Goal: Transaction & Acquisition: Purchase product/service

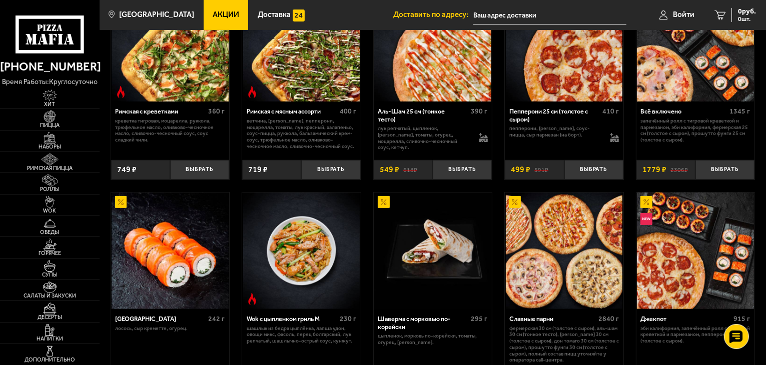
scroll to position [38, 0]
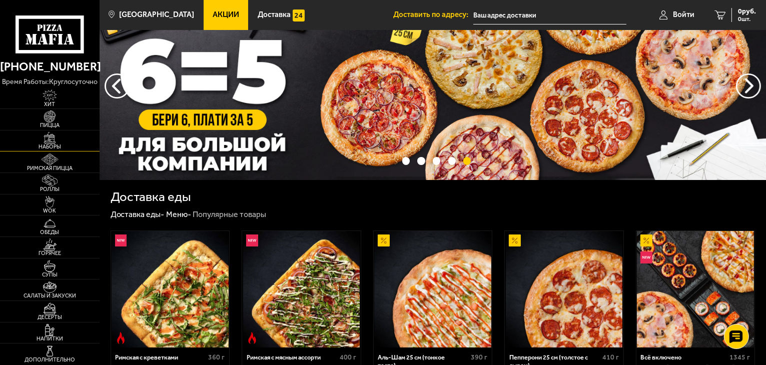
click at [67, 141] on link "Наборы" at bounding box center [50, 141] width 100 height 21
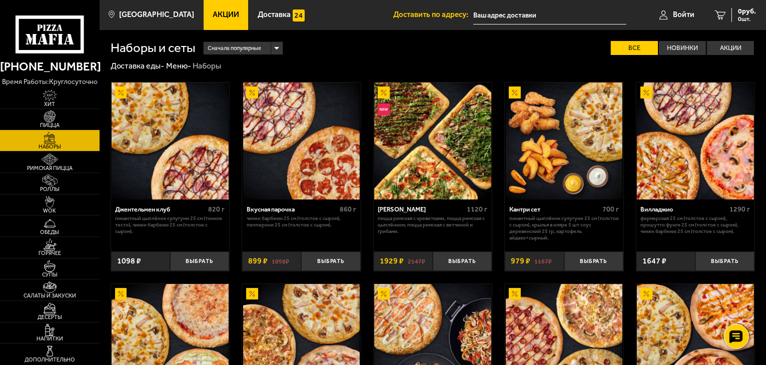
click at [75, 124] on span "Пицца" at bounding box center [50, 126] width 100 height 6
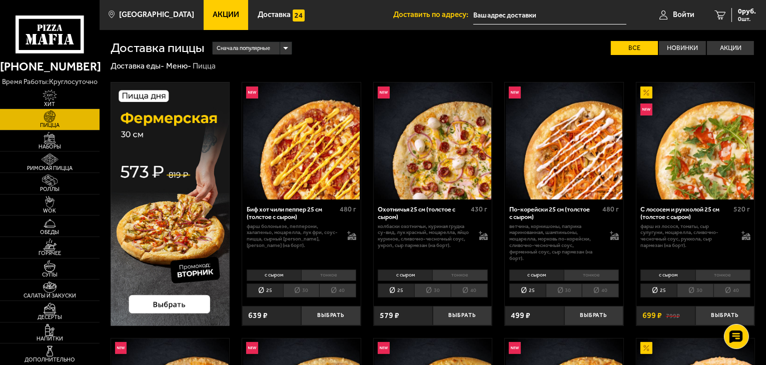
click at [435, 290] on li "30" at bounding box center [432, 291] width 37 height 14
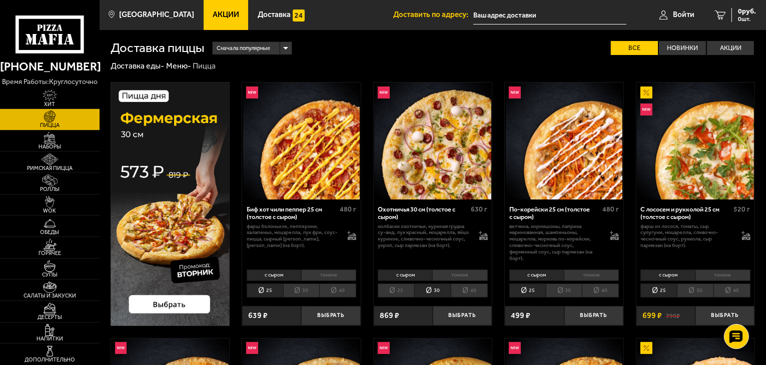
click at [463, 288] on li "40" at bounding box center [469, 291] width 37 height 14
click at [436, 290] on li "30" at bounding box center [432, 291] width 37 height 14
click at [406, 299] on div "с сыром тонкое 25 30 40 Топпинги" at bounding box center [433, 283] width 119 height 33
click at [404, 295] on li "25" at bounding box center [396, 291] width 37 height 14
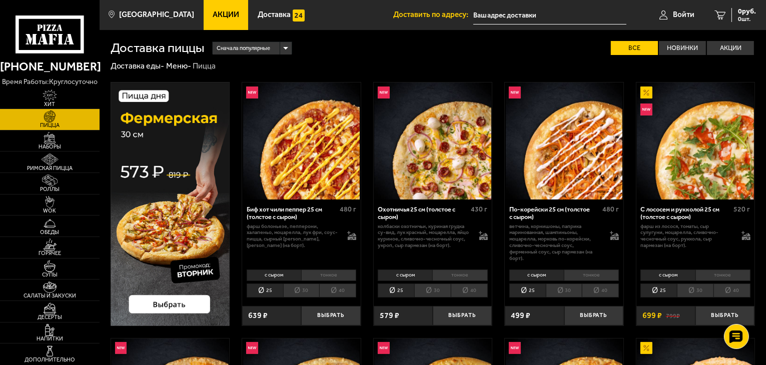
click at [446, 292] on li "30" at bounding box center [432, 291] width 37 height 14
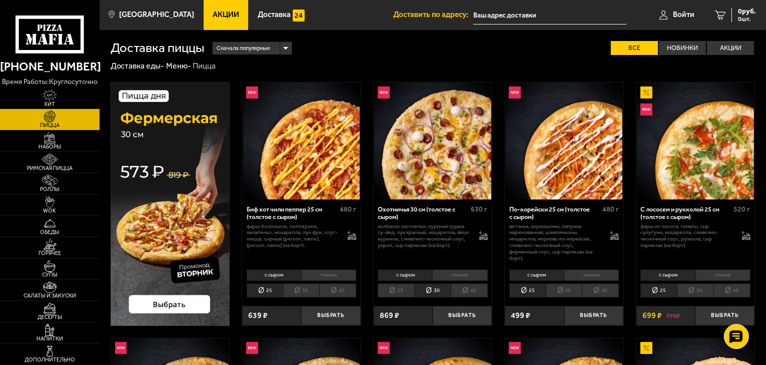
click at [405, 294] on li "25" at bounding box center [396, 291] width 37 height 14
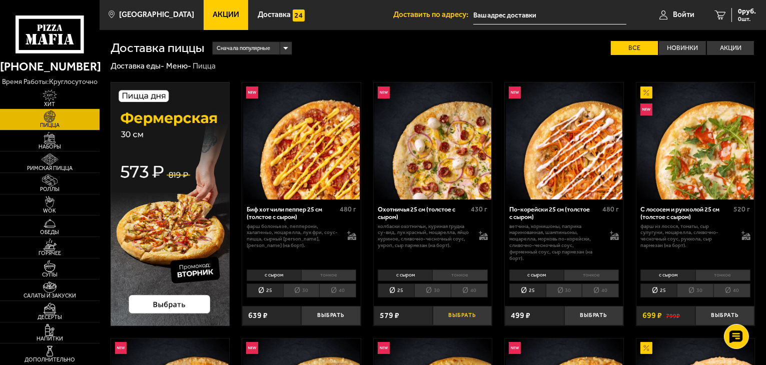
click at [473, 320] on button "Выбрать" at bounding box center [462, 316] width 59 height 20
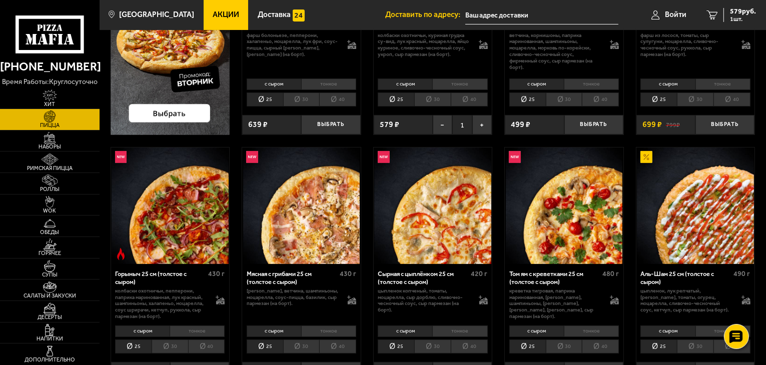
scroll to position [234, 0]
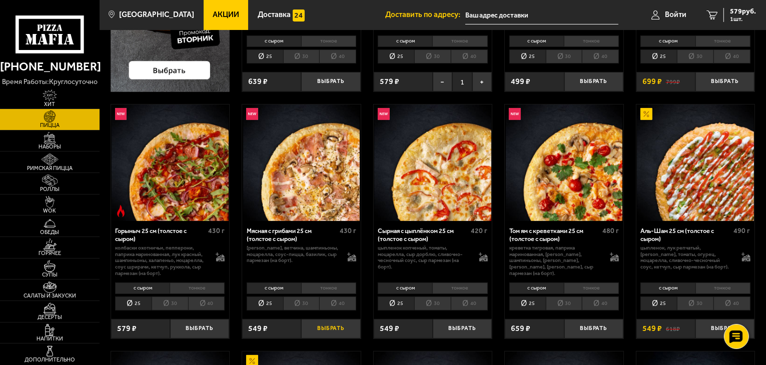
click at [340, 332] on button "Выбрать" at bounding box center [330, 329] width 59 height 20
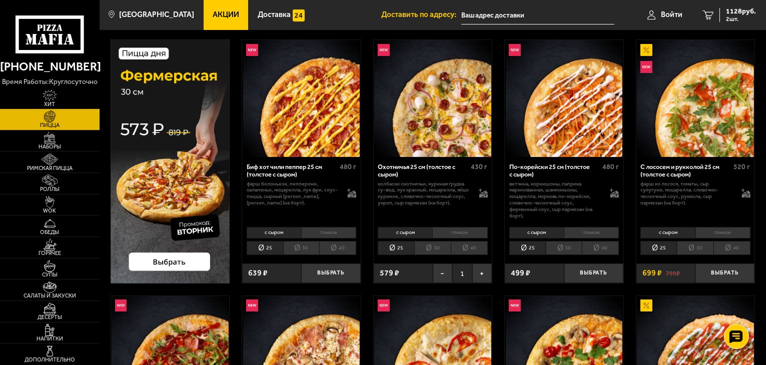
scroll to position [0, 0]
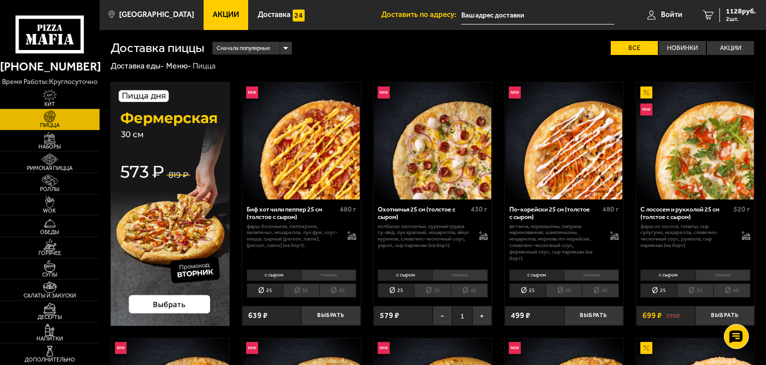
click at [507, 14] on input "text" at bounding box center [537, 15] width 153 height 19
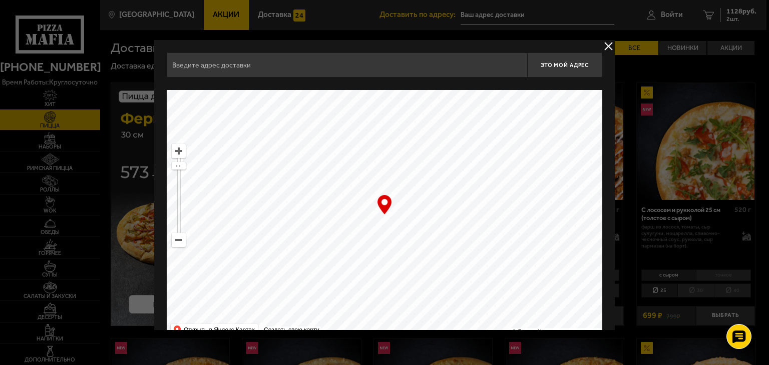
click at [361, 84] on div "Найдите адрес перетащив карту" at bounding box center [384, 84] width 435 height 13
click at [366, 75] on input "text" at bounding box center [347, 65] width 360 height 25
click at [371, 70] on input "text" at bounding box center [347, 65] width 360 height 25
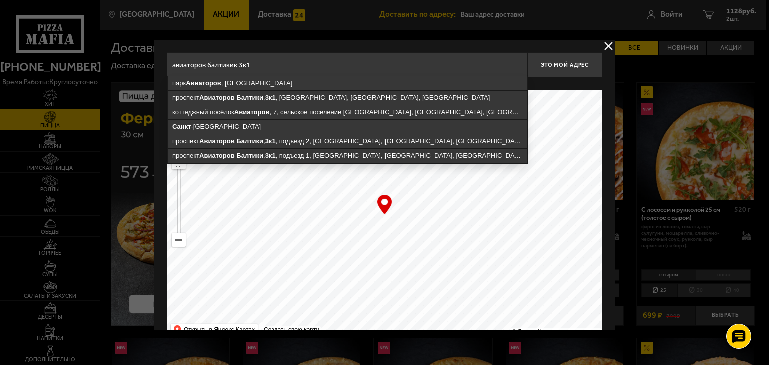
click at [260, 60] on input "авиаторов балтикик 3к1" at bounding box center [347, 65] width 360 height 25
click at [234, 68] on input "авиаторов балтикик 3к1" at bounding box center [347, 65] width 360 height 25
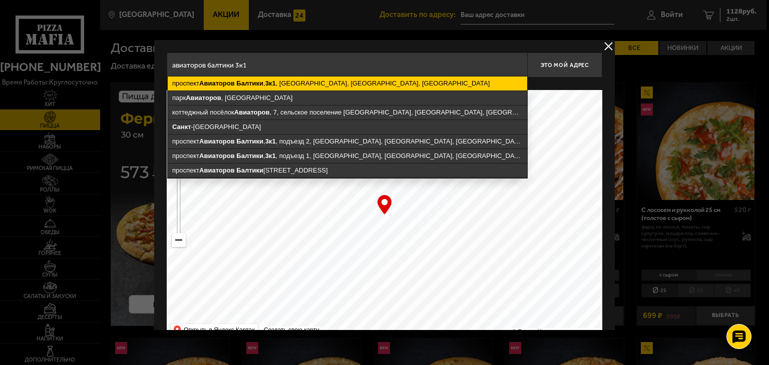
click at [264, 81] on ymaps "проспект Авиаторов Балтики , 3к1 , Мурино, Всеволожский район, Ленинградская об…" at bounding box center [347, 84] width 359 height 14
type input "[STREET_ADDRESS]"
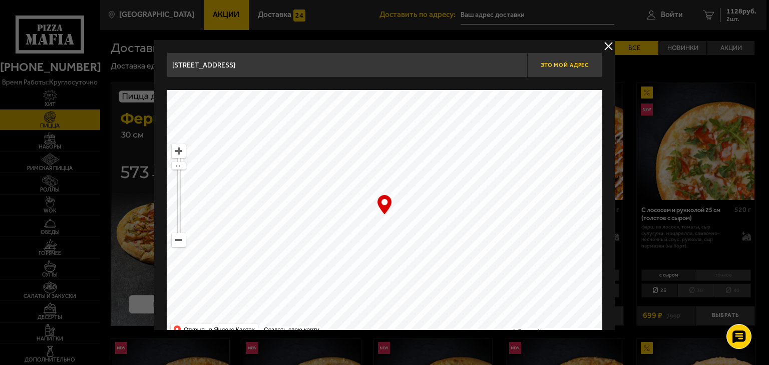
click at [561, 66] on span "Это мой адрес" at bounding box center [565, 65] width 48 height 7
type input "[STREET_ADDRESS]"
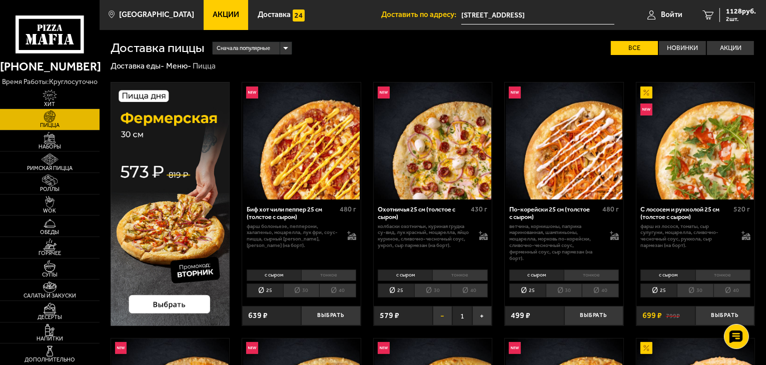
click at [440, 317] on button "−" at bounding box center [443, 316] width 20 height 20
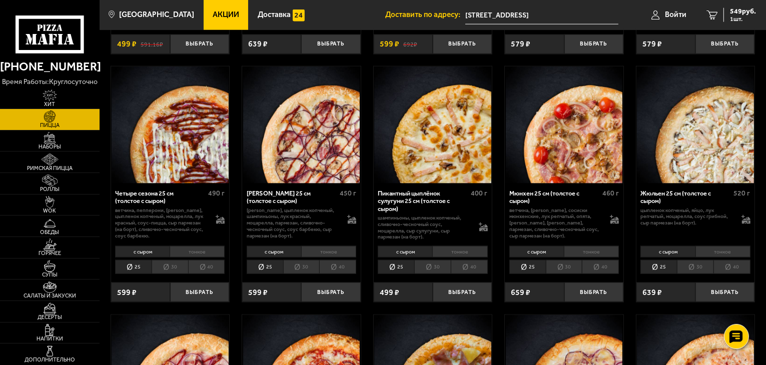
scroll to position [1263, 0]
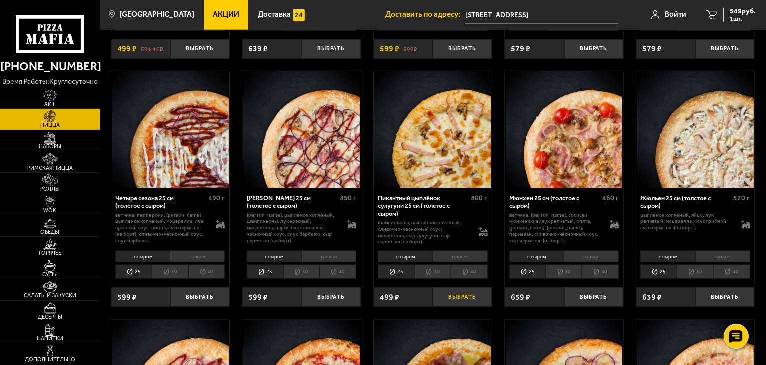
click at [473, 292] on button "Выбрать" at bounding box center [462, 298] width 59 height 20
click at [719, 17] on link "2 1048 руб. 2 шт." at bounding box center [730, 15] width 74 height 30
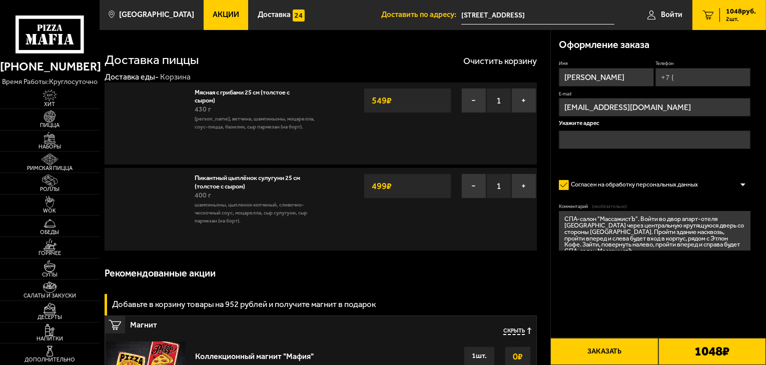
type input "[STREET_ADDRESS]"
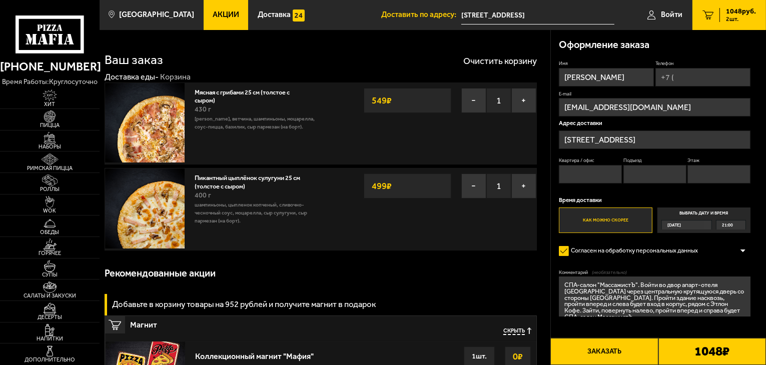
click at [677, 79] on input "Телефон" at bounding box center [703, 77] width 95 height 19
type input "+7 (913) 525-64-80"
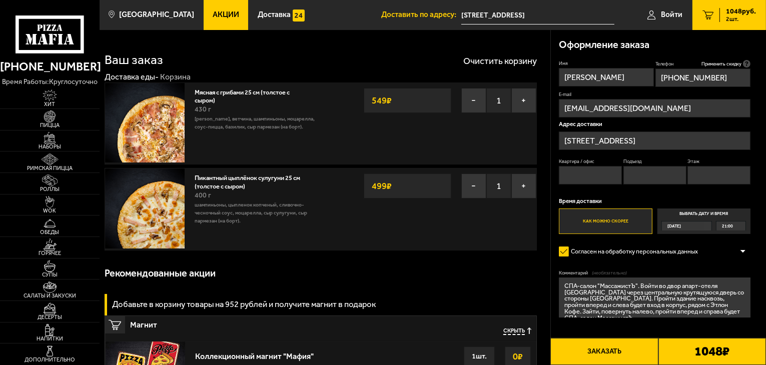
click at [589, 180] on input "Квартира / офис" at bounding box center [590, 175] width 63 height 19
type input "217"
click at [628, 181] on input "Подъезд" at bounding box center [655, 175] width 63 height 19
type input "1 или 2"
click at [705, 181] on input "Этаж" at bounding box center [719, 175] width 63 height 19
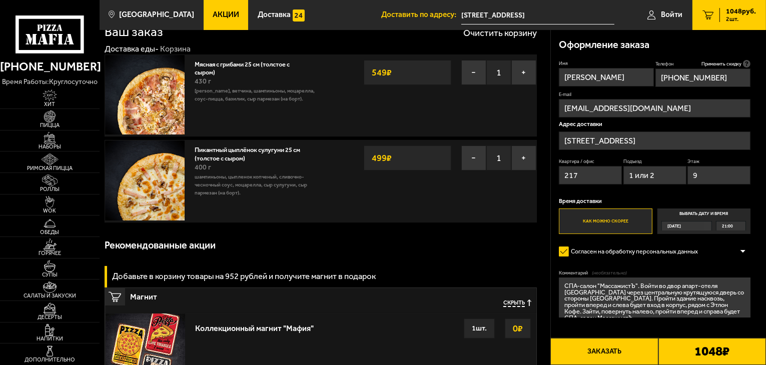
scroll to position [23, 0]
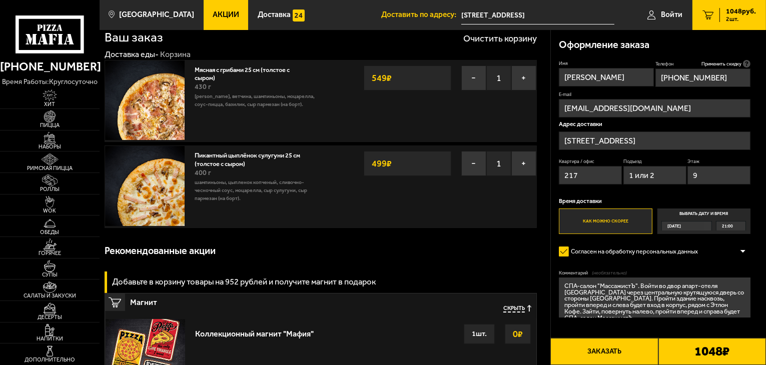
type input "9"
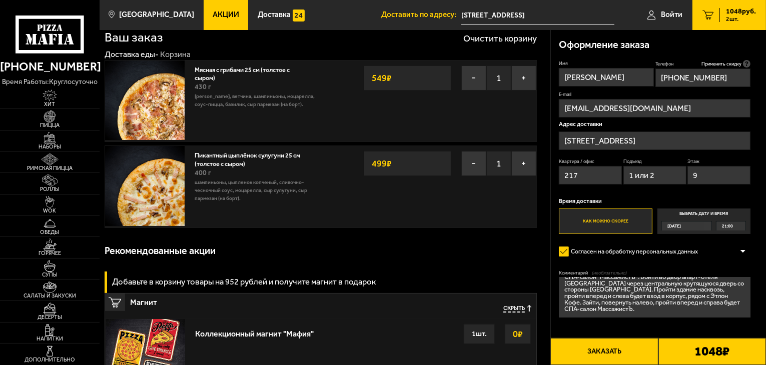
drag, startPoint x: 565, startPoint y: 285, endPoint x: 680, endPoint y: 333, distance: 124.7
click at [680, 333] on form "Имя Антон Телефон Применить скидку Вы будете зарегистрированы автоматически. +7…" at bounding box center [655, 212] width 192 height 305
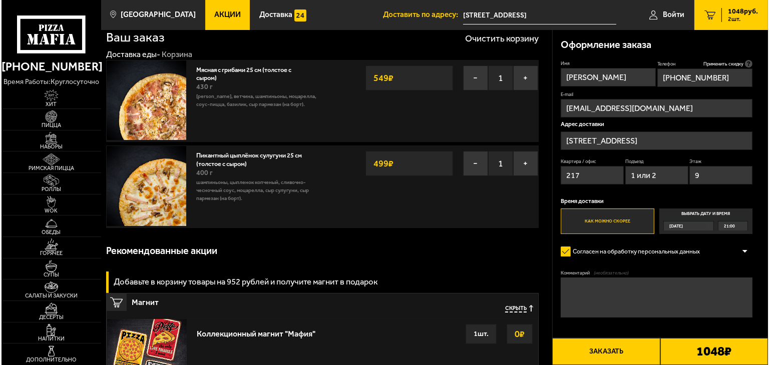
scroll to position [0, 0]
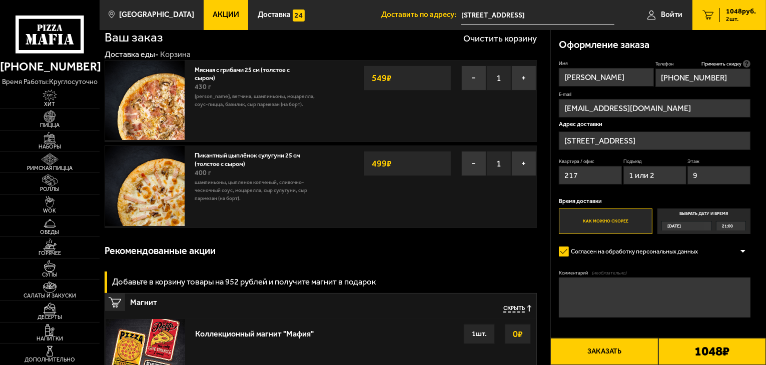
click at [615, 353] on button "Заказать" at bounding box center [605, 351] width 108 height 27
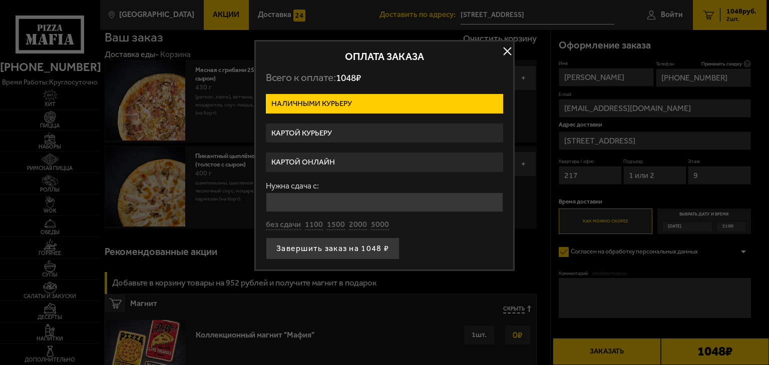
click at [380, 124] on label "Картой курьеру" at bounding box center [384, 134] width 237 height 20
click at [0, 0] on input "Картой курьеру" at bounding box center [0, 0] width 0 height 0
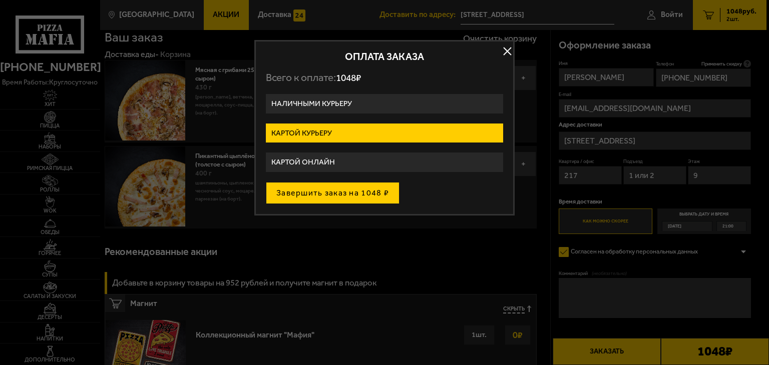
click at [355, 197] on button "Завершить заказ на 1048 ₽" at bounding box center [333, 193] width 134 height 22
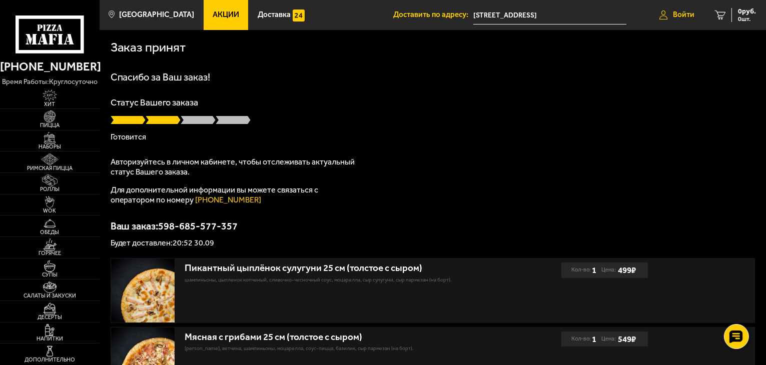
click at [669, 19] on link "Войти" at bounding box center [677, 15] width 55 height 30
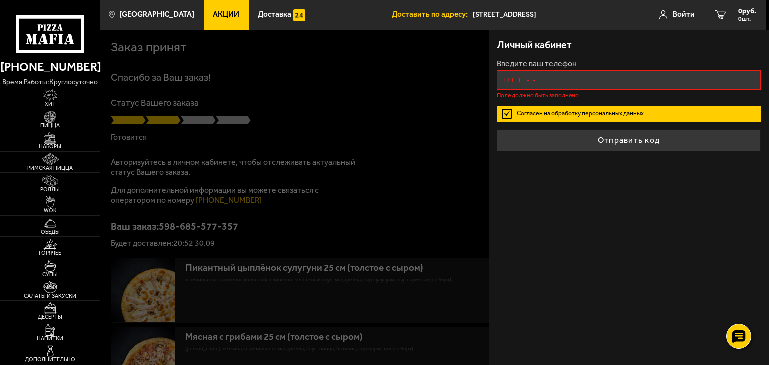
click at [537, 79] on input "+7 ( ) - -" at bounding box center [629, 81] width 264 height 20
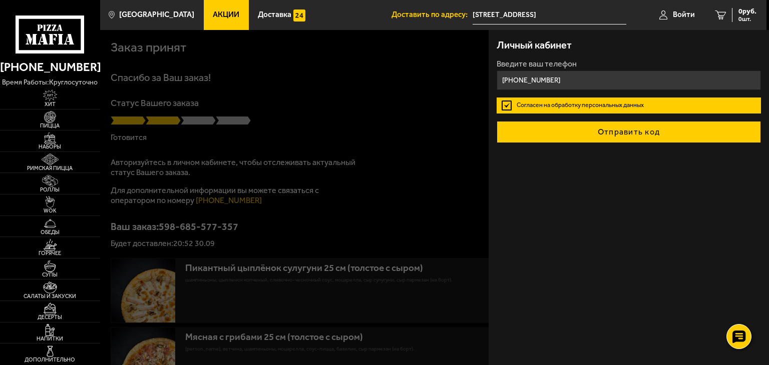
type input "+7 (913) 525-64-80"
click at [579, 141] on button "Отправить код" at bounding box center [629, 132] width 264 height 22
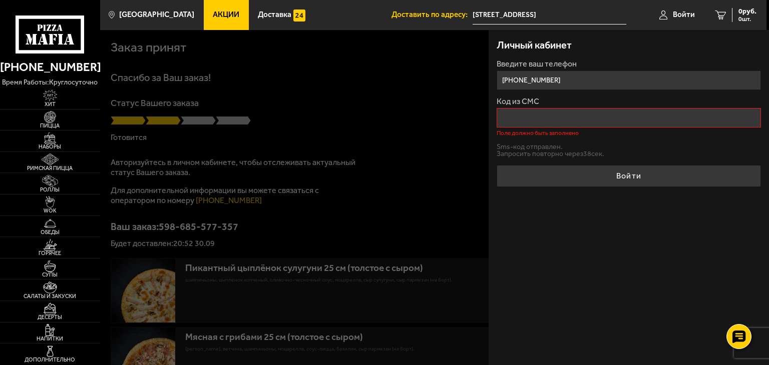
click at [526, 127] on div "Код из СМС Поле должно быть заполнено" at bounding box center [629, 117] width 264 height 39
click at [589, 79] on input "+7 (913) 525-64-80" at bounding box center [629, 81] width 264 height 20
click at [562, 120] on input "Код из СМС" at bounding box center [629, 118] width 264 height 20
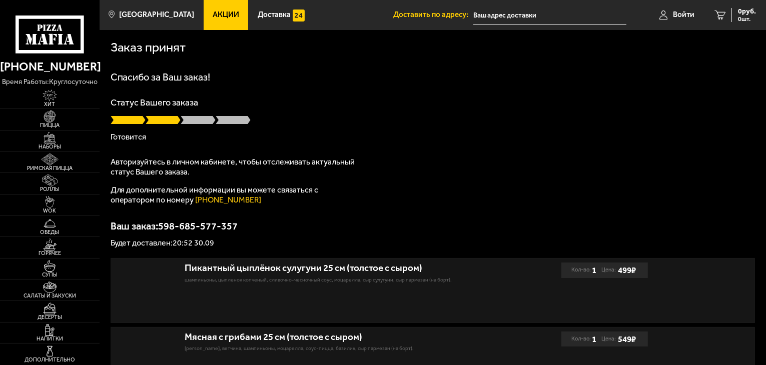
type input "[STREET_ADDRESS]"
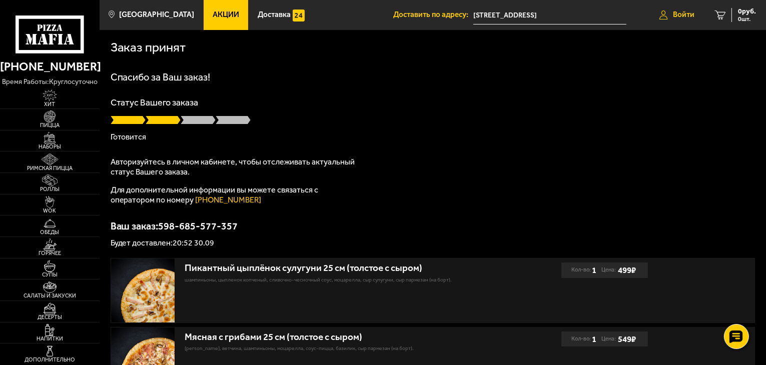
click at [682, 15] on span "Войти" at bounding box center [684, 15] width 22 height 8
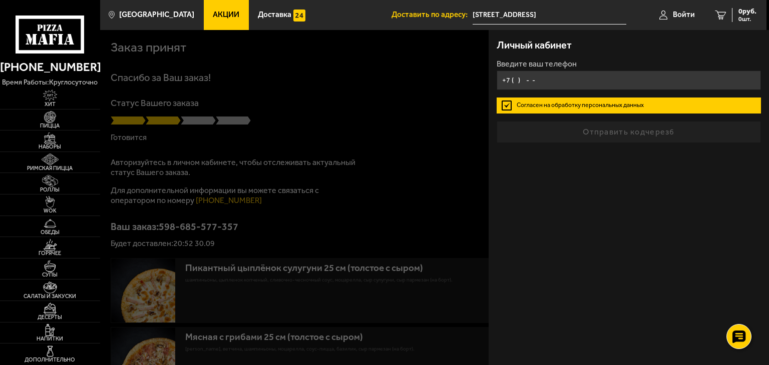
click at [615, 85] on input "+7 ( ) - -" at bounding box center [629, 81] width 264 height 20
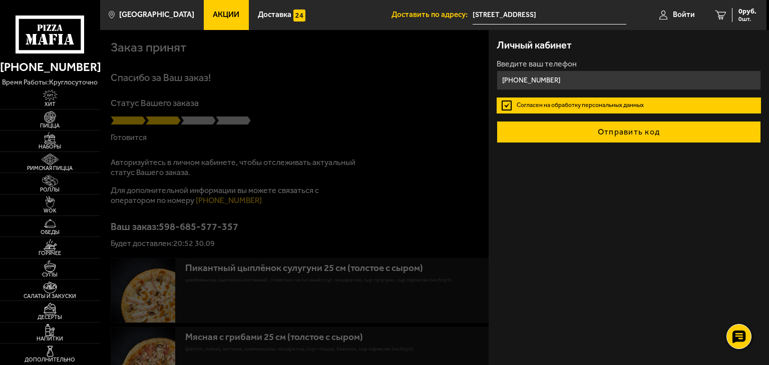
type input "[PHONE_NUMBER]"
click at [579, 133] on button "Отправить код" at bounding box center [629, 132] width 264 height 22
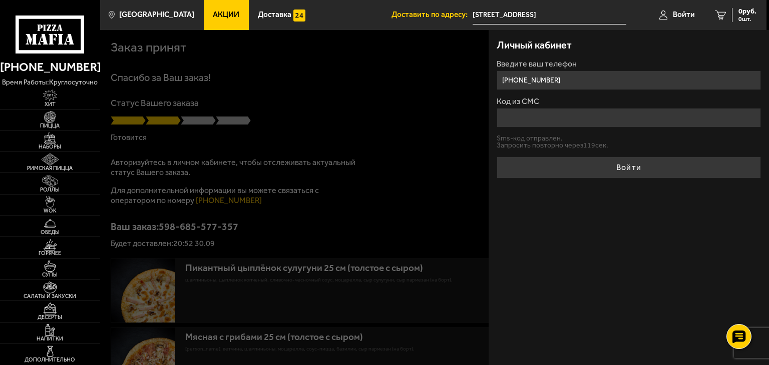
click at [563, 115] on input "Код из СМС" at bounding box center [629, 118] width 264 height 20
click at [541, 115] on input "Код из СМС" at bounding box center [629, 118] width 264 height 20
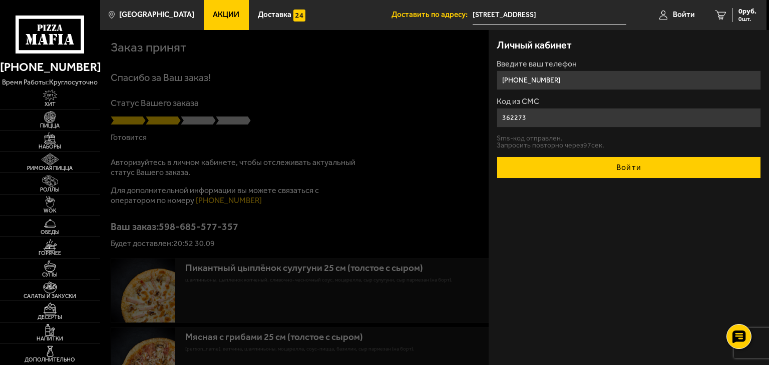
type input "362273"
click at [560, 171] on button "Войти" at bounding box center [629, 168] width 264 height 22
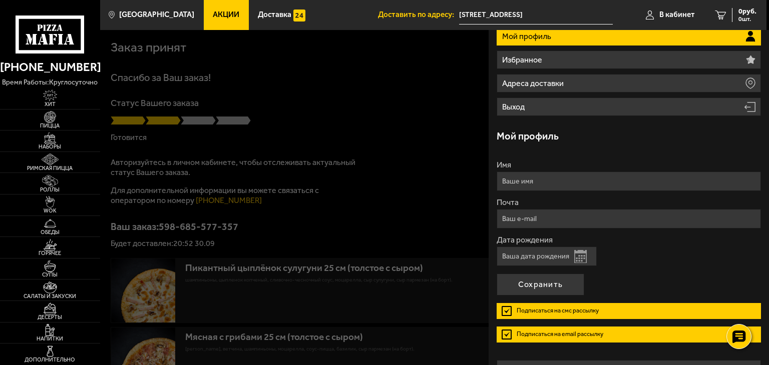
scroll to position [111, 0]
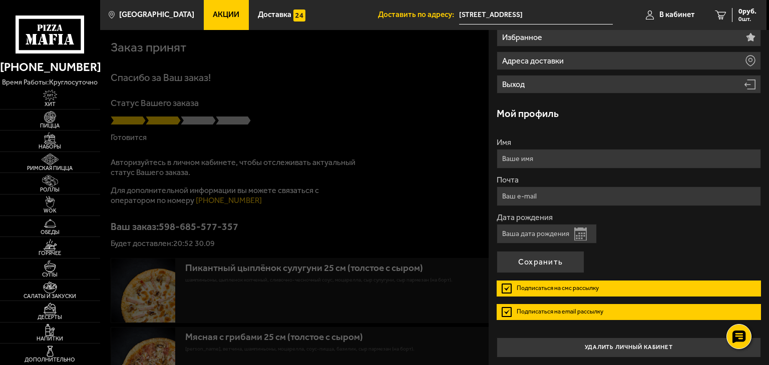
click at [559, 157] on input "Имя" at bounding box center [629, 159] width 264 height 20
type input "[PERSON_NAME]"
click at [541, 195] on input "Почта" at bounding box center [629, 197] width 264 height 20
type input "[EMAIL_ADDRESS][DOMAIN_NAME]"
click at [549, 238] on input "Дата рождения" at bounding box center [547, 234] width 100 height 20
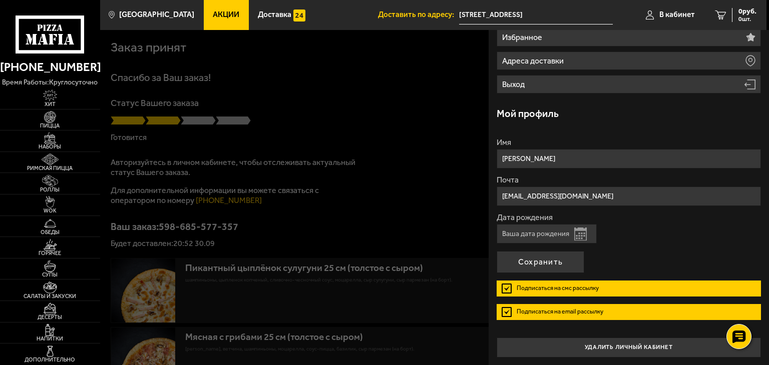
drag, startPoint x: 549, startPoint y: 238, endPoint x: 533, endPoint y: 235, distance: 16.3
click at [533, 235] on input "Дата рождения" at bounding box center [547, 234] width 100 height 20
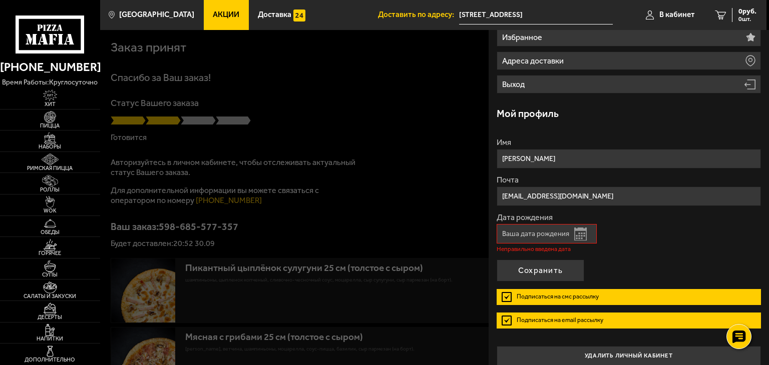
click at [579, 232] on button "Открыть календарь" at bounding box center [580, 234] width 13 height 13
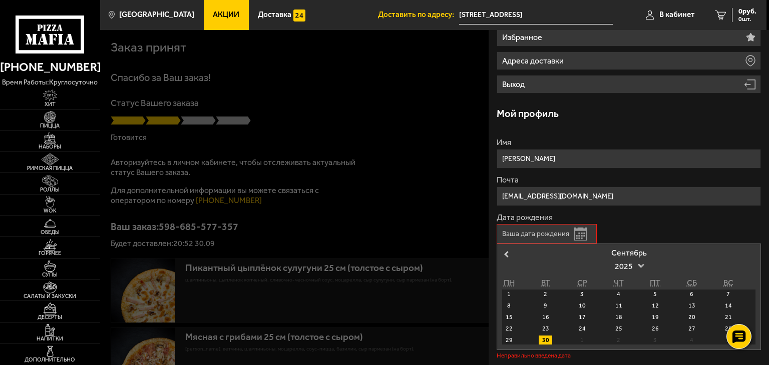
click at [633, 266] on span "2025" at bounding box center [629, 267] width 28 height 18
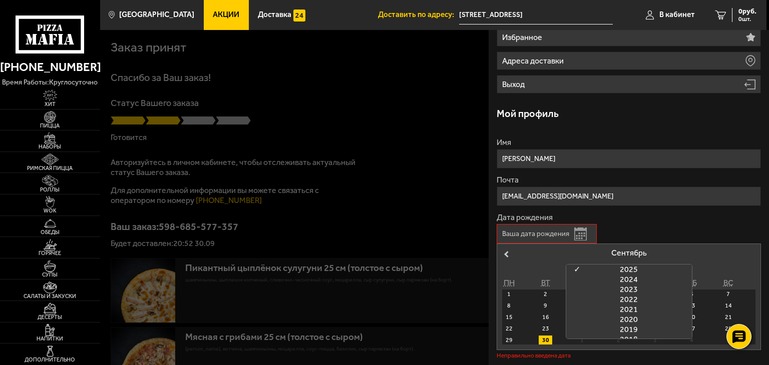
scroll to position [224, 0]
click at [634, 265] on div "2003" at bounding box center [629, 266] width 126 height 10
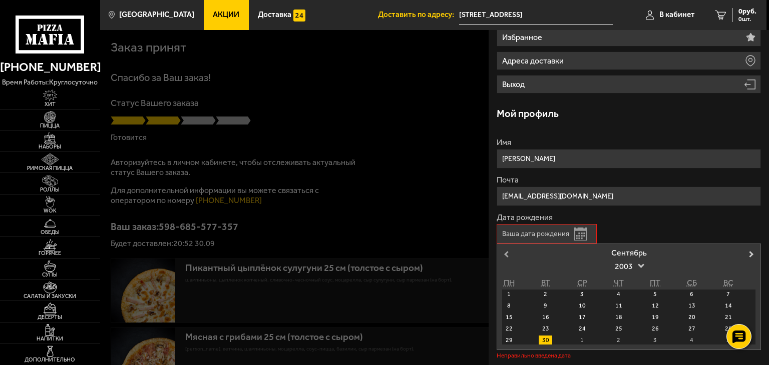
click at [506, 250] on span "Previous Month" at bounding box center [506, 254] width 0 height 10
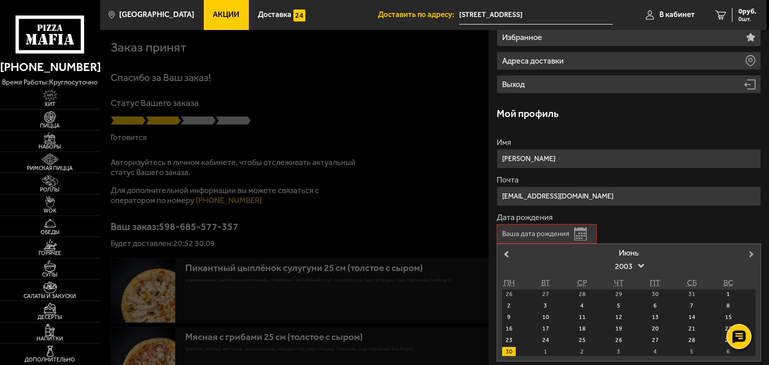
click at [750, 257] on button "Next Month" at bounding box center [752, 255] width 16 height 16
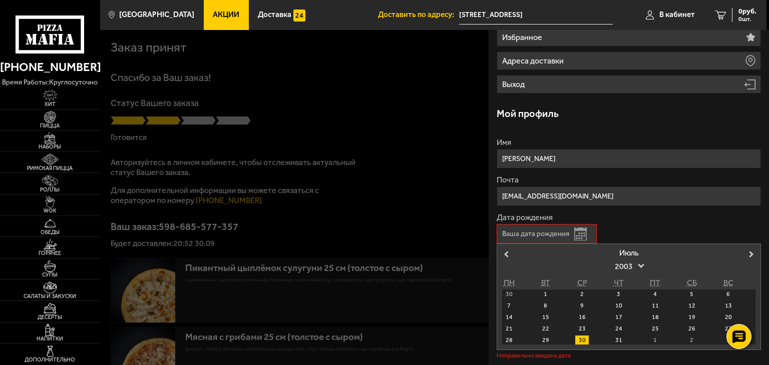
click at [551, 307] on div "8" at bounding box center [546, 305] width 14 height 9
type input "[DATE]"
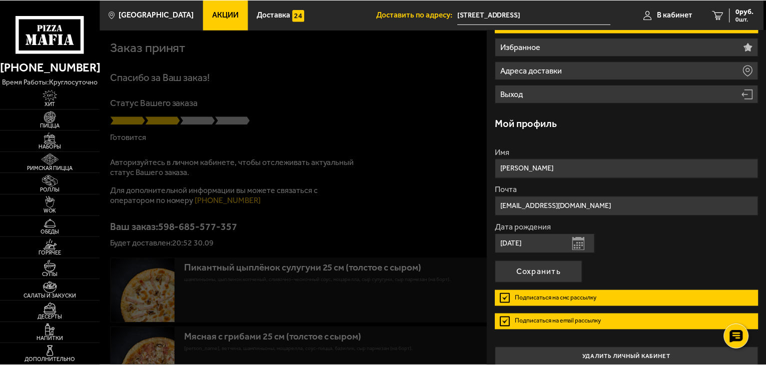
scroll to position [111, 0]
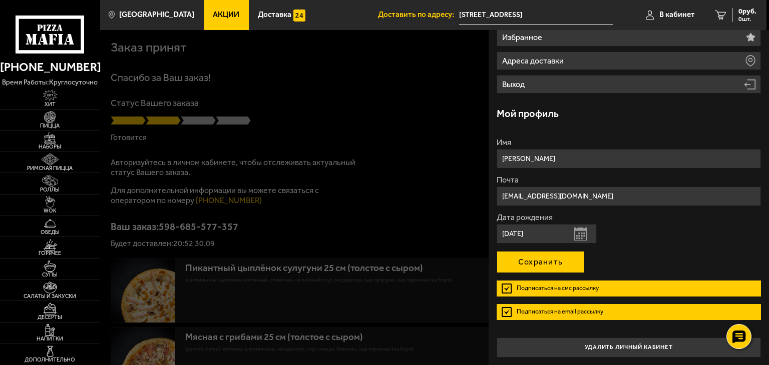
click at [552, 257] on button "Сохранить" at bounding box center [541, 262] width 88 height 22
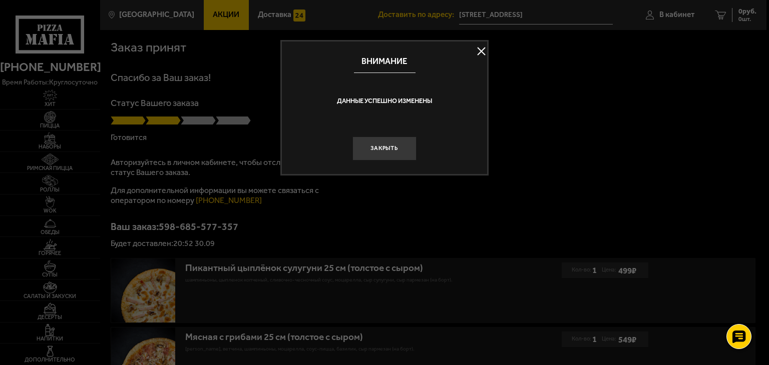
click at [401, 138] on button "Закрыть" at bounding box center [384, 149] width 64 height 24
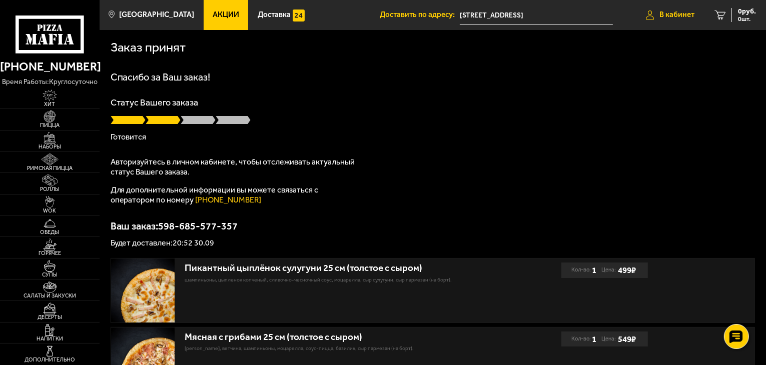
click at [672, 23] on link "В кабинет" at bounding box center [670, 15] width 69 height 30
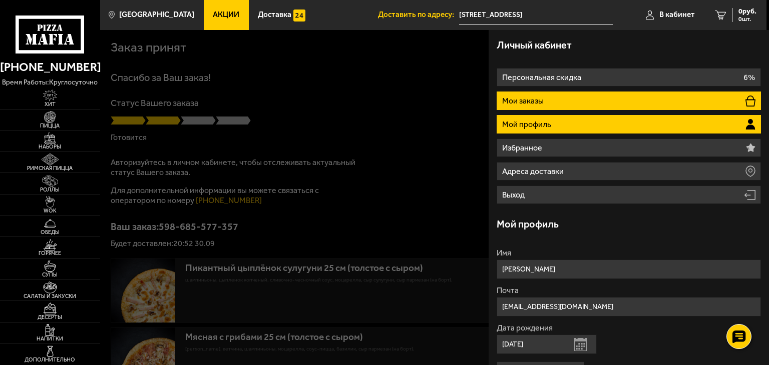
click at [593, 98] on li "Мои заказы" at bounding box center [629, 101] width 264 height 19
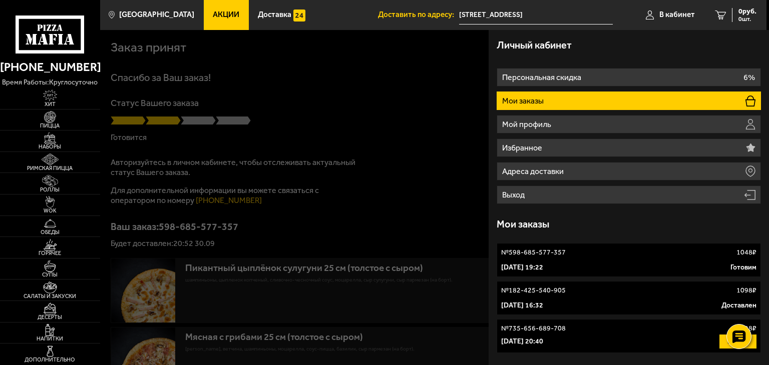
click at [692, 267] on div "30 сентября 2025 г. 19:22 Готовим" at bounding box center [628, 268] width 255 height 10
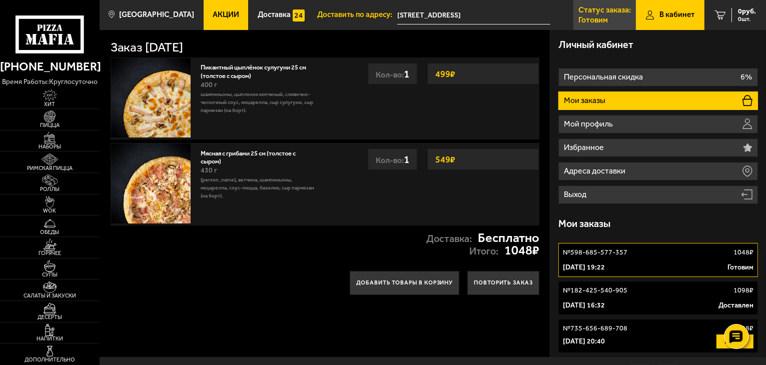
click at [594, 5] on link "Статус заказа: [PERSON_NAME]" at bounding box center [605, 15] width 63 height 30
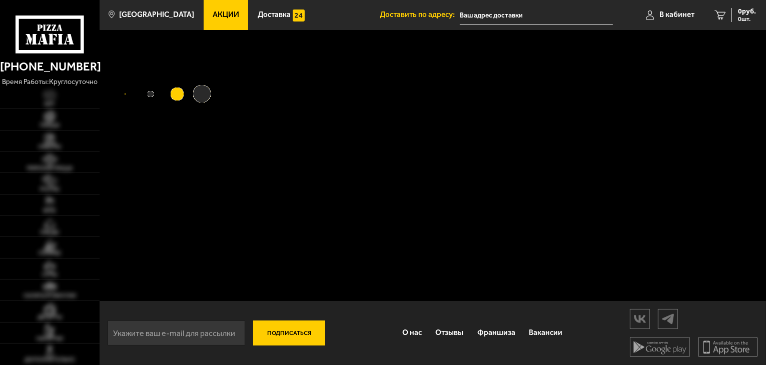
type input "[STREET_ADDRESS]"
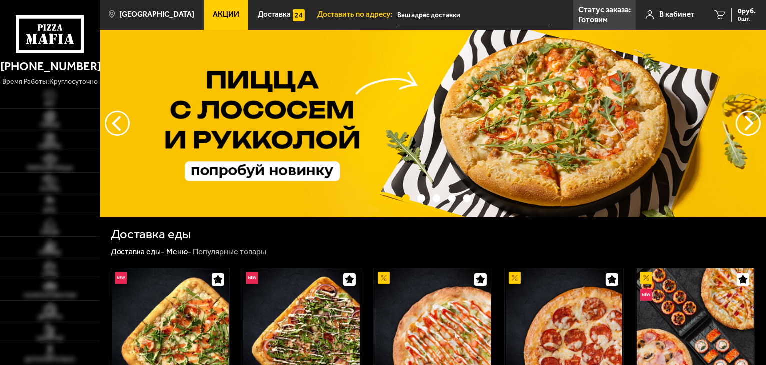
type input "[STREET_ADDRESS]"
click at [585, 25] on link "Статус заказа: Готовим" at bounding box center [605, 15] width 63 height 30
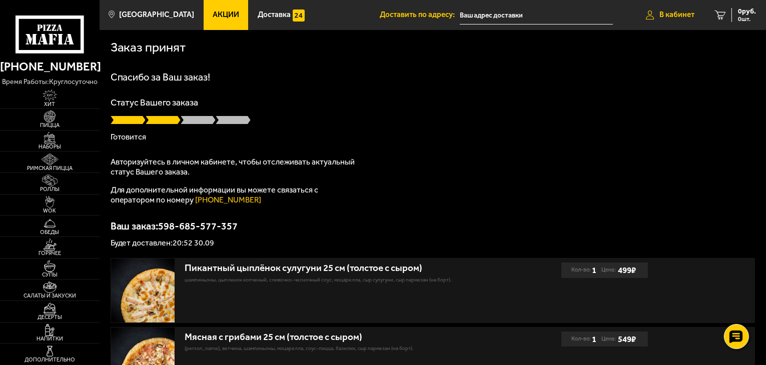
click at [683, 15] on span "В кабинет" at bounding box center [677, 15] width 35 height 8
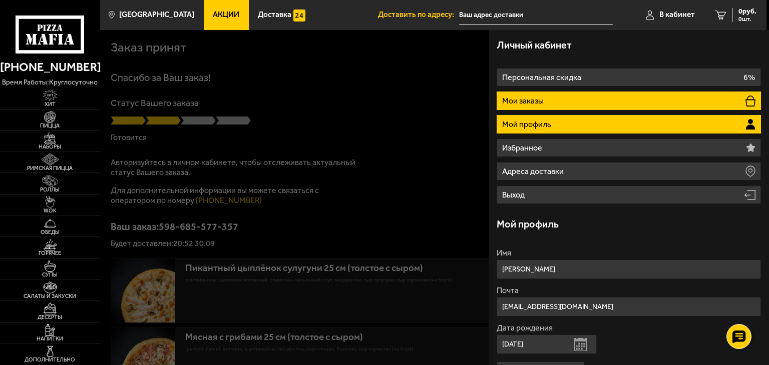
click at [553, 103] on li "Мои заказы" at bounding box center [629, 101] width 264 height 19
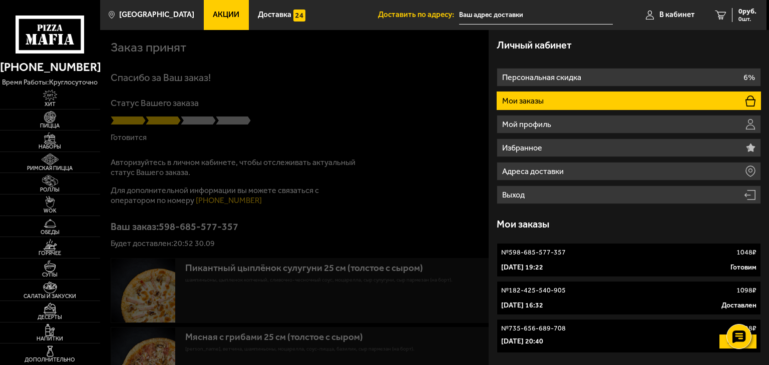
click at [561, 274] on link "№ 598-685-577-357 1048 ₽ [DATE] 19:22 [PERSON_NAME]" at bounding box center [629, 260] width 264 height 34
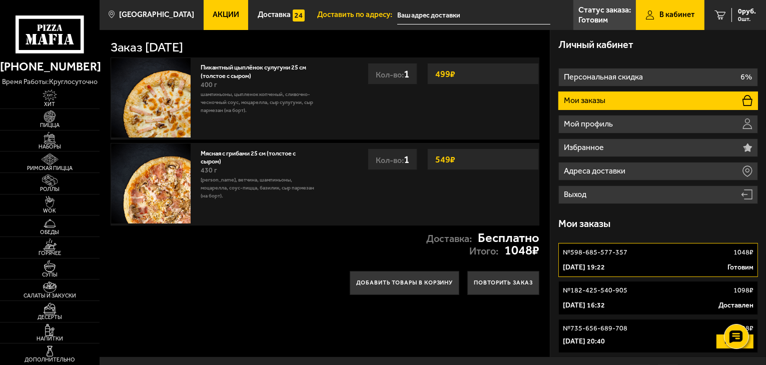
scroll to position [56, 0]
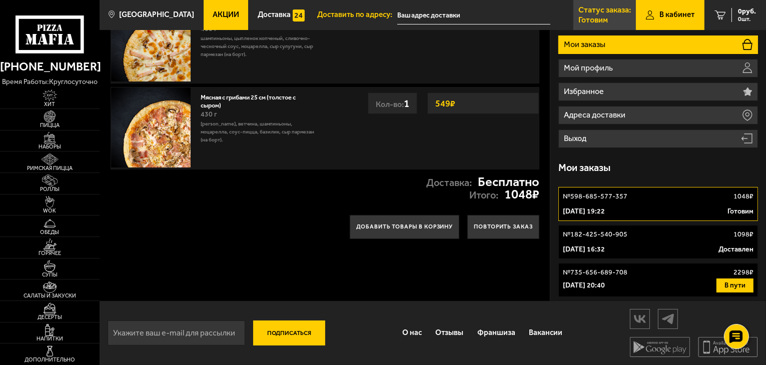
click at [581, 27] on link "Статус заказа: [PERSON_NAME]" at bounding box center [605, 15] width 63 height 30
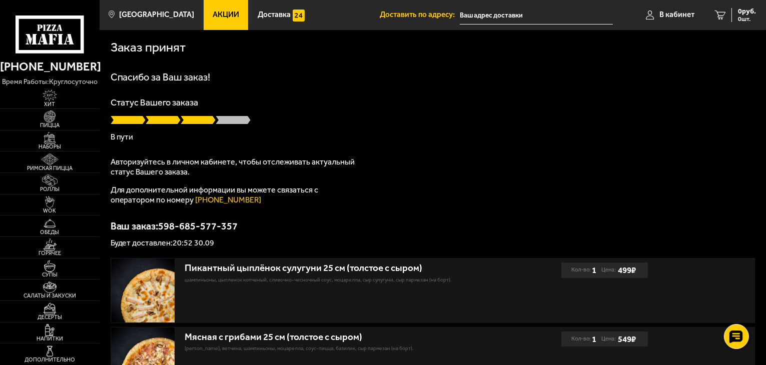
click at [491, 15] on input "text" at bounding box center [536, 15] width 153 height 19
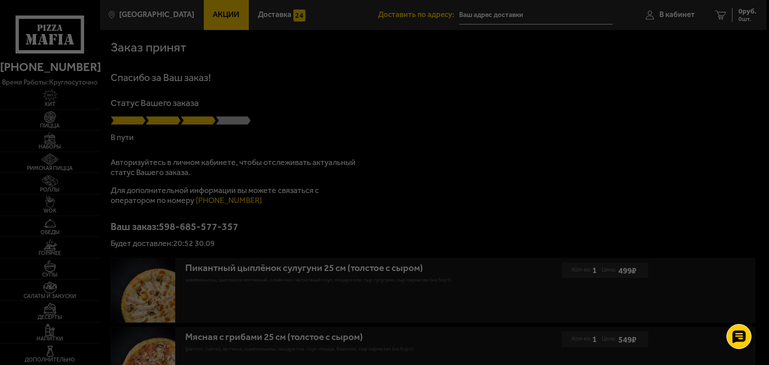
type input "[STREET_ADDRESS]"
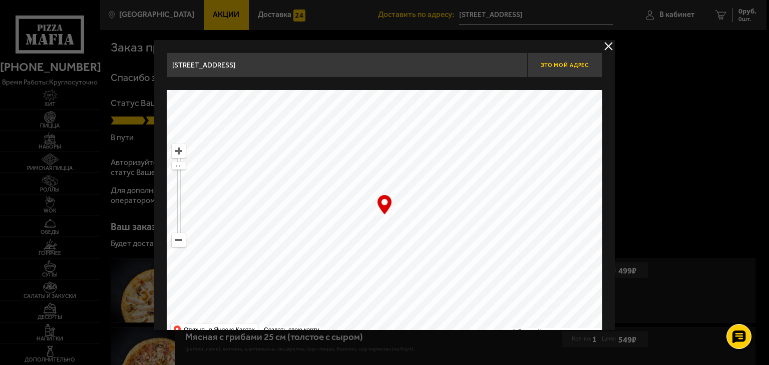
click at [571, 68] on button "Это мой адрес" at bounding box center [564, 65] width 75 height 25
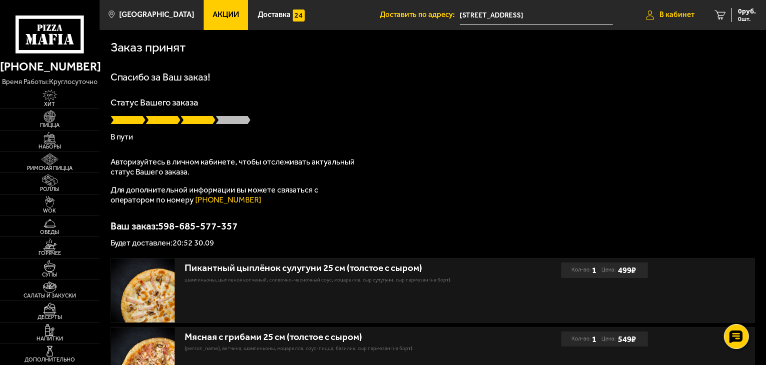
click at [683, 13] on span "В кабинет" at bounding box center [677, 15] width 35 height 8
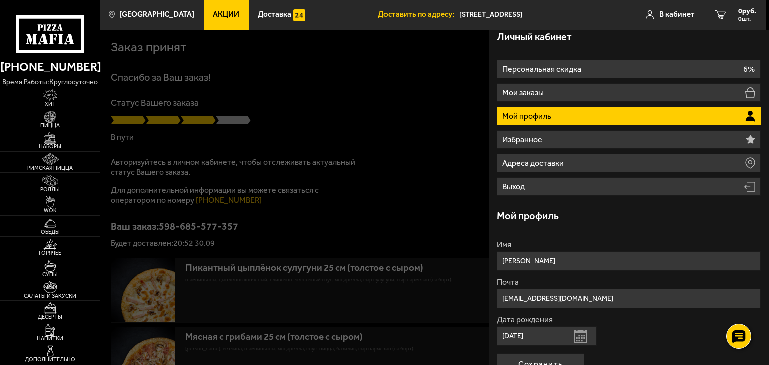
scroll to position [10, 0]
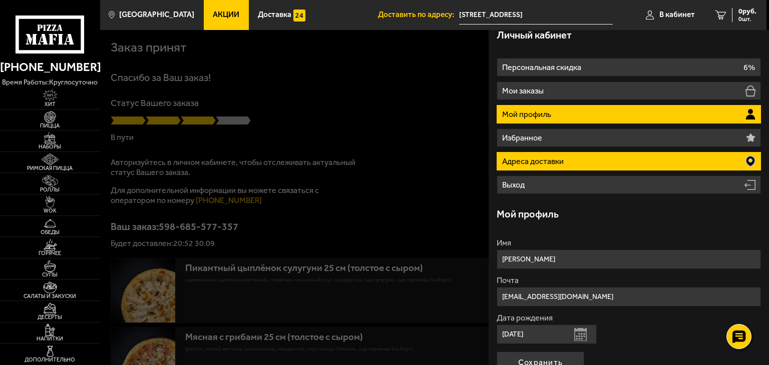
click at [572, 161] on li "Адреса доставки" at bounding box center [629, 161] width 264 height 19
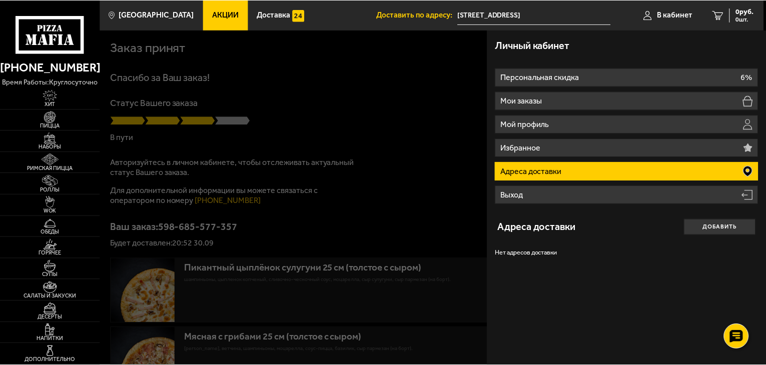
scroll to position [0, 0]
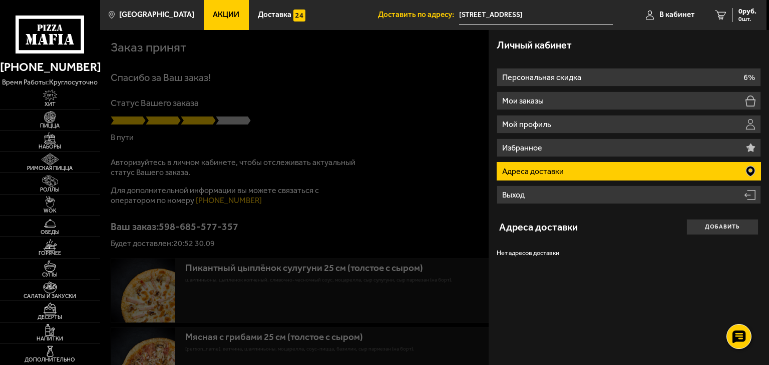
click at [384, 87] on div at bounding box center [484, 212] width 769 height 365
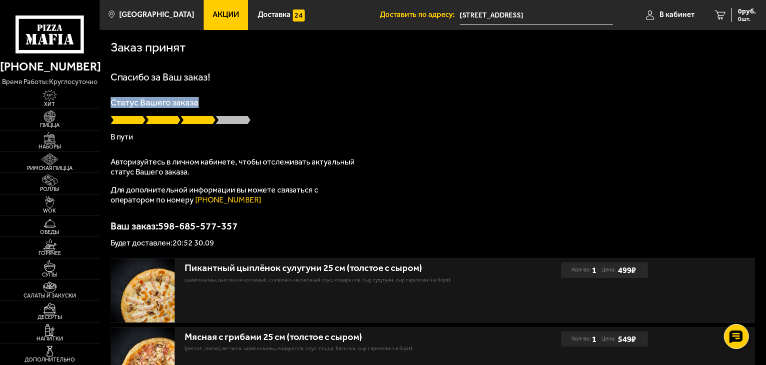
click at [766, 90] on html "[PHONE_NUMBER] время работы: круглосуточно Хит Пицца Наборы Римская пицца Роллы…" at bounding box center [383, 244] width 766 height 489
click at [511, 21] on input "[STREET_ADDRESS]" at bounding box center [536, 15] width 153 height 19
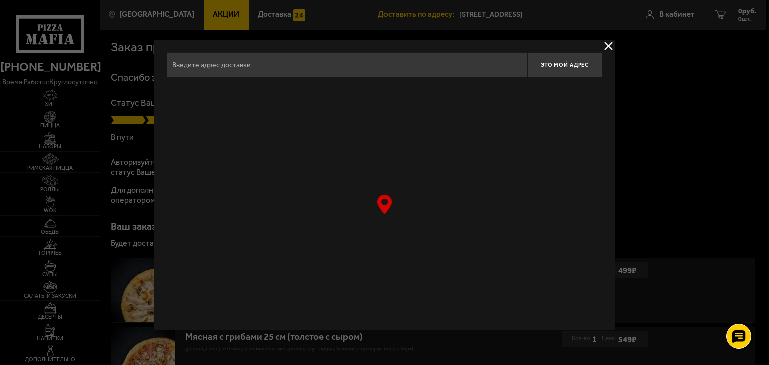
type input "[STREET_ADDRESS]"
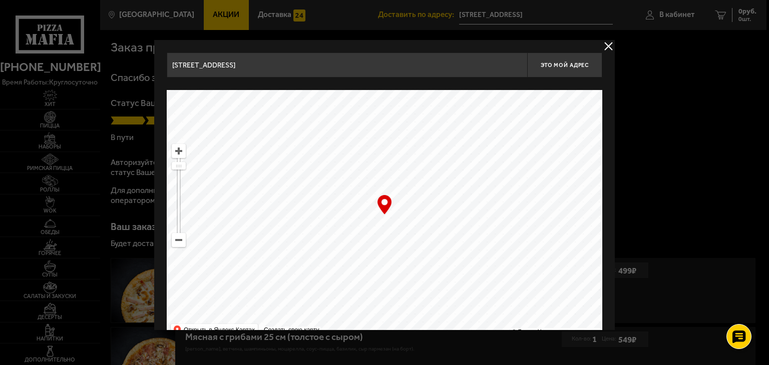
click at [606, 44] on button "delivery type" at bounding box center [608, 46] width 13 height 13
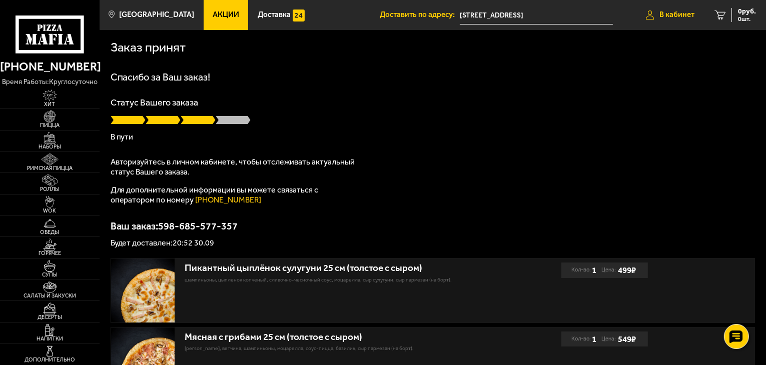
click at [672, 15] on span "В кабинет" at bounding box center [677, 15] width 35 height 8
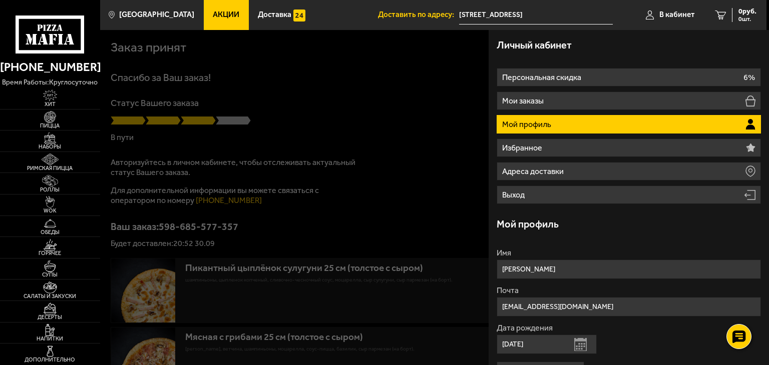
click at [446, 179] on div at bounding box center [484, 212] width 769 height 365
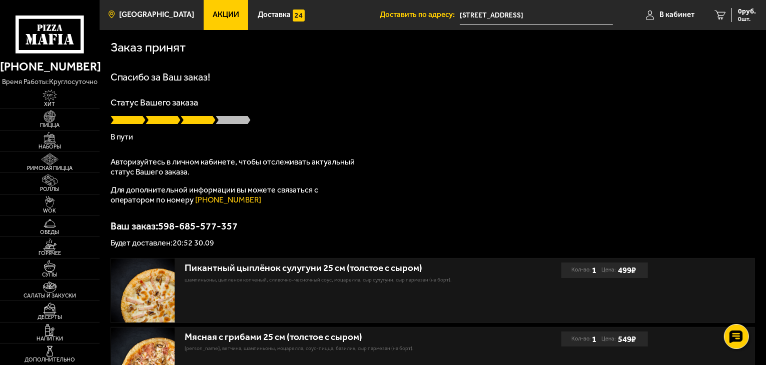
click at [166, 20] on link "[GEOGRAPHIC_DATA]" at bounding box center [152, 15] width 104 height 30
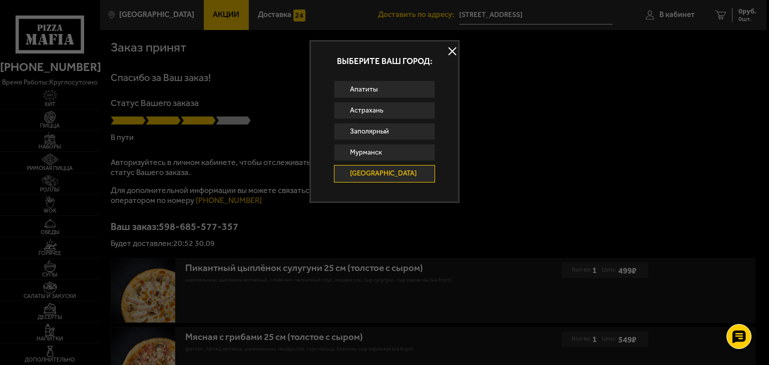
click at [448, 54] on button at bounding box center [451, 51] width 15 height 15
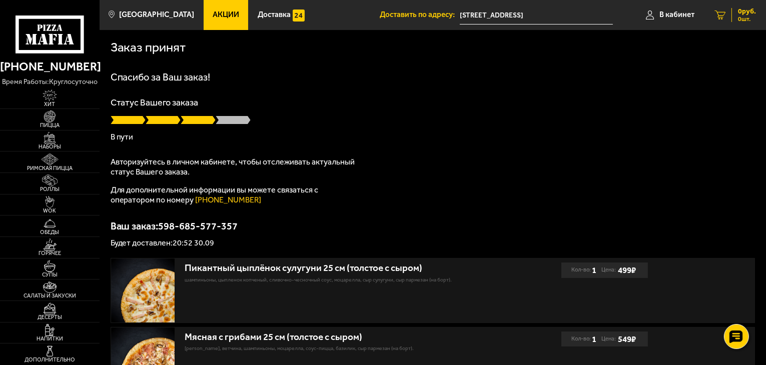
click at [727, 15] on link "0 руб. 0 шт." at bounding box center [736, 15] width 62 height 30
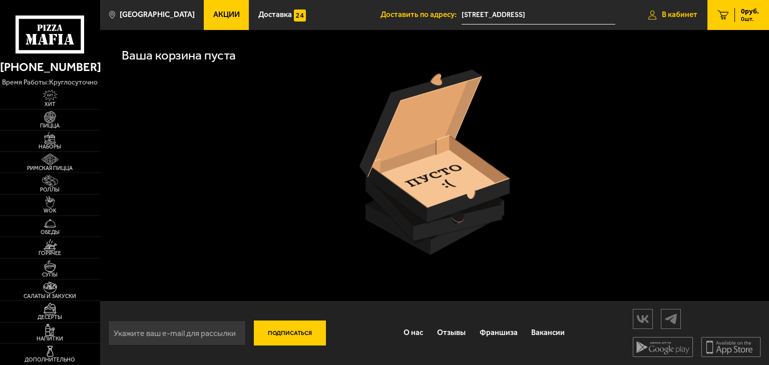
click at [669, 14] on span "В кабинет" at bounding box center [680, 15] width 36 height 8
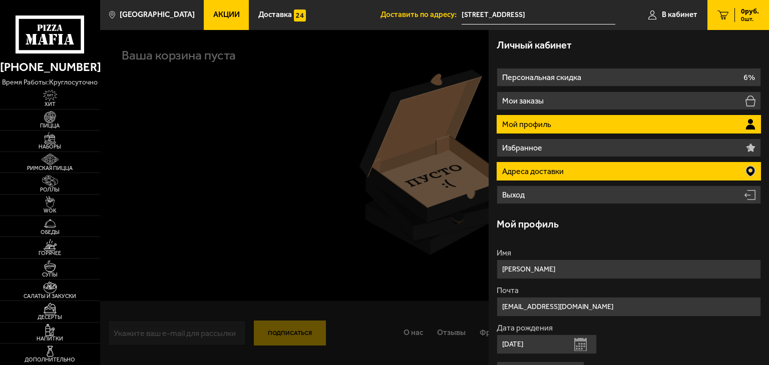
click at [569, 171] on li "Адреса доставки" at bounding box center [629, 171] width 264 height 19
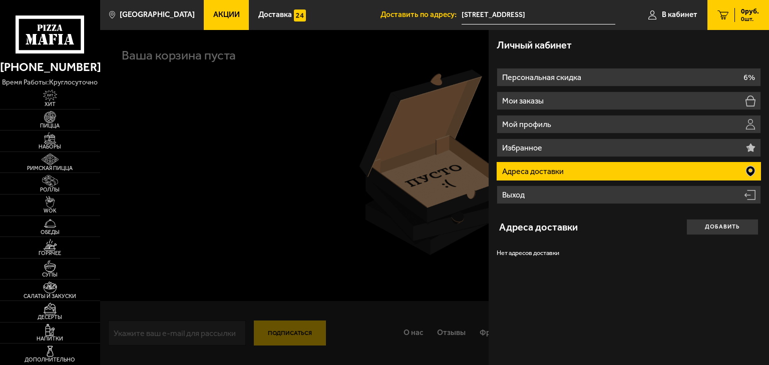
click at [442, 196] on div at bounding box center [484, 212] width 769 height 365
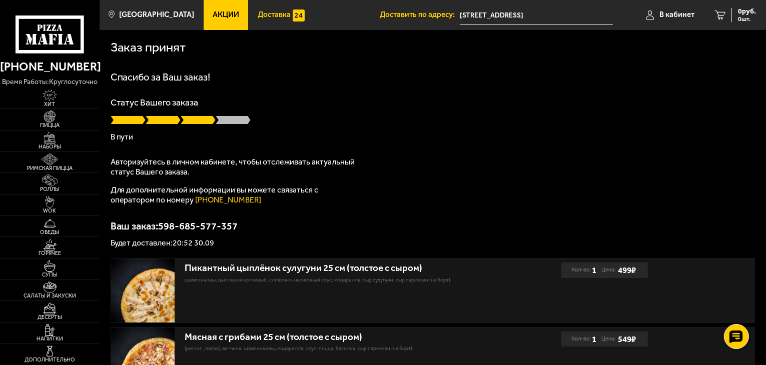
click at [265, 17] on span "Доставка" at bounding box center [274, 15] width 33 height 8
